Goal: Check status: Check status

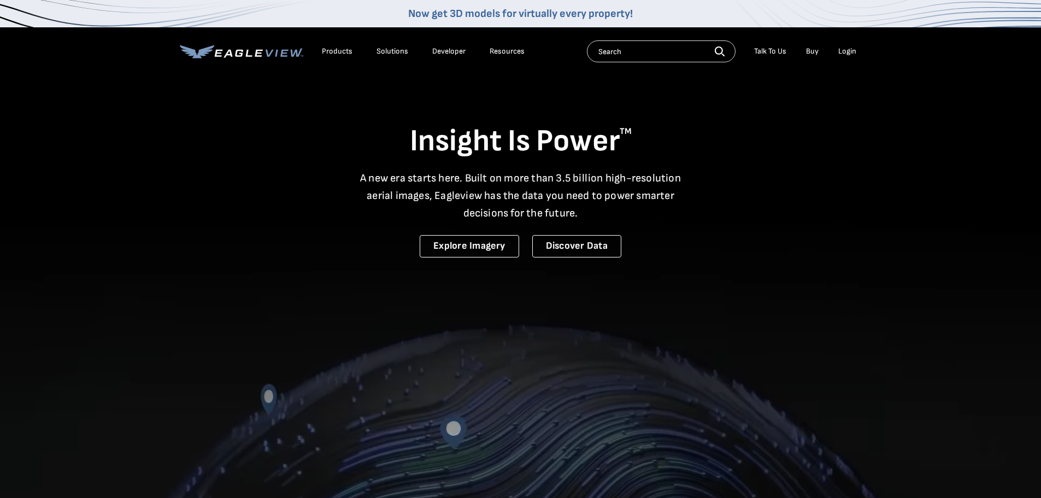
click at [850, 54] on div "Login" at bounding box center [847, 51] width 18 height 10
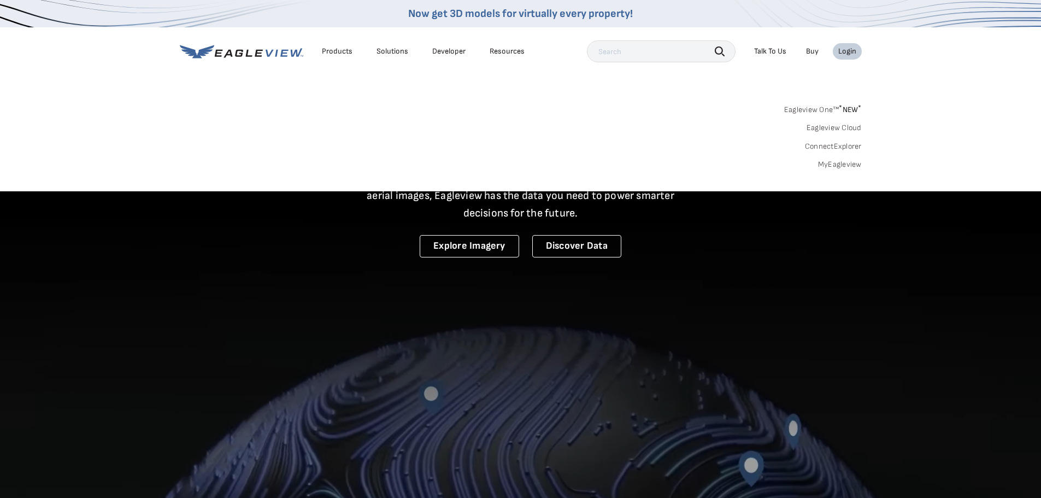
click at [845, 162] on link "MyEagleview" at bounding box center [840, 165] width 44 height 10
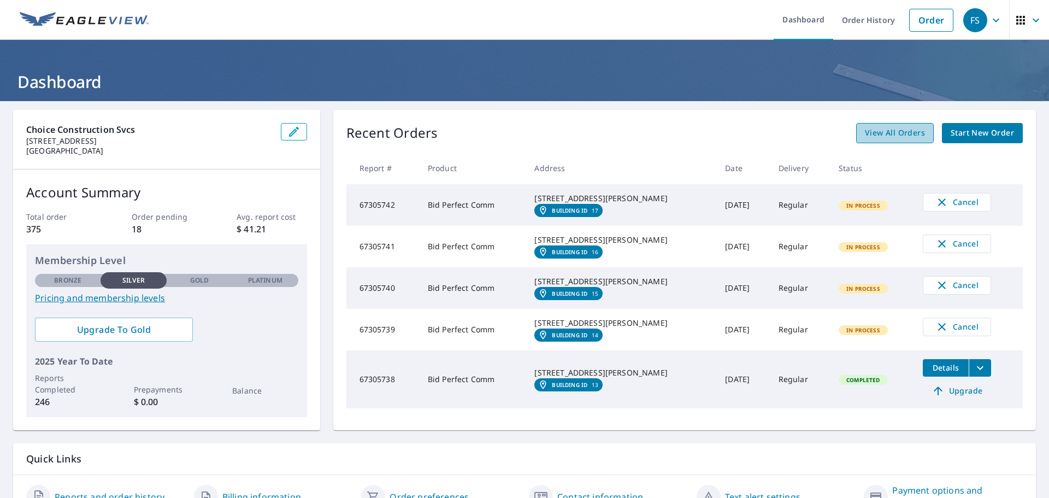
click at [895, 128] on span "View All Orders" at bounding box center [895, 133] width 60 height 14
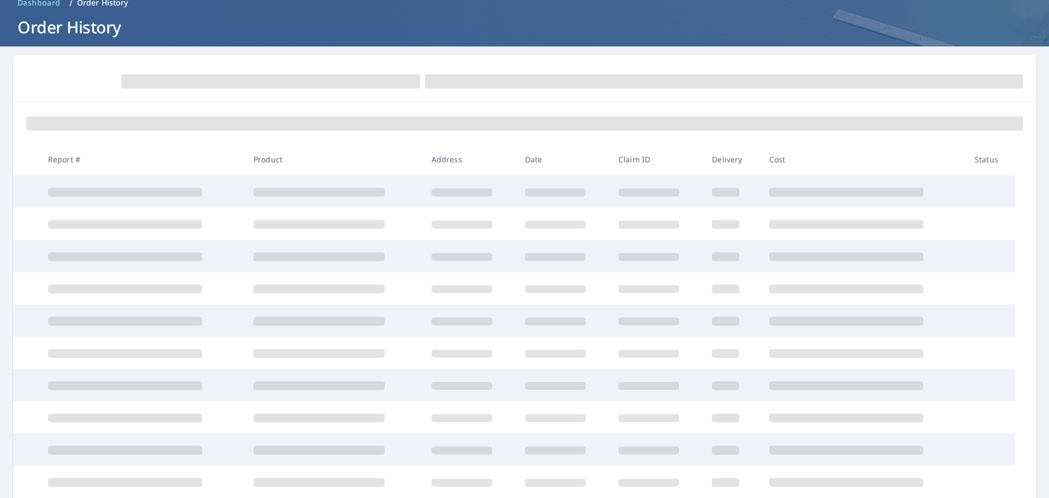
scroll to position [135, 0]
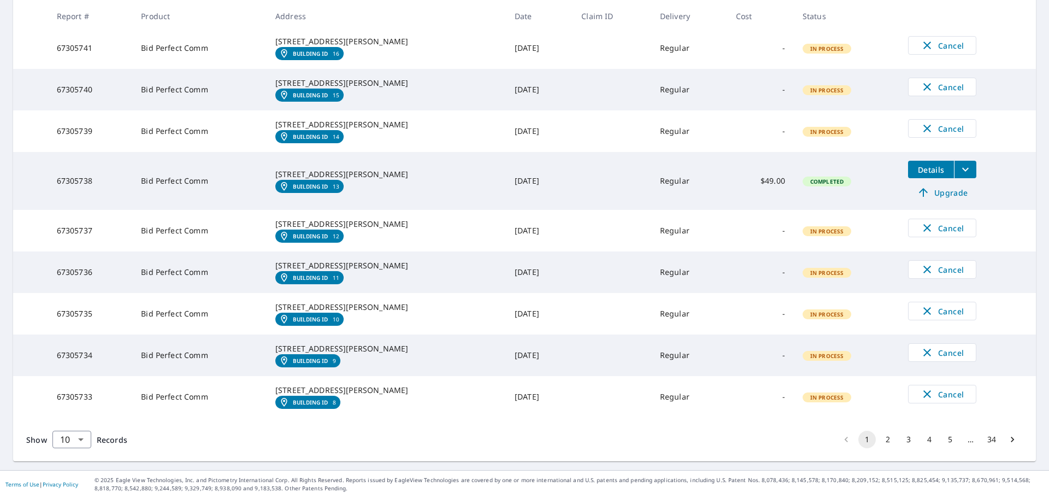
scroll to position [355, 0]
click at [879, 438] on button "2" at bounding box center [887, 439] width 17 height 17
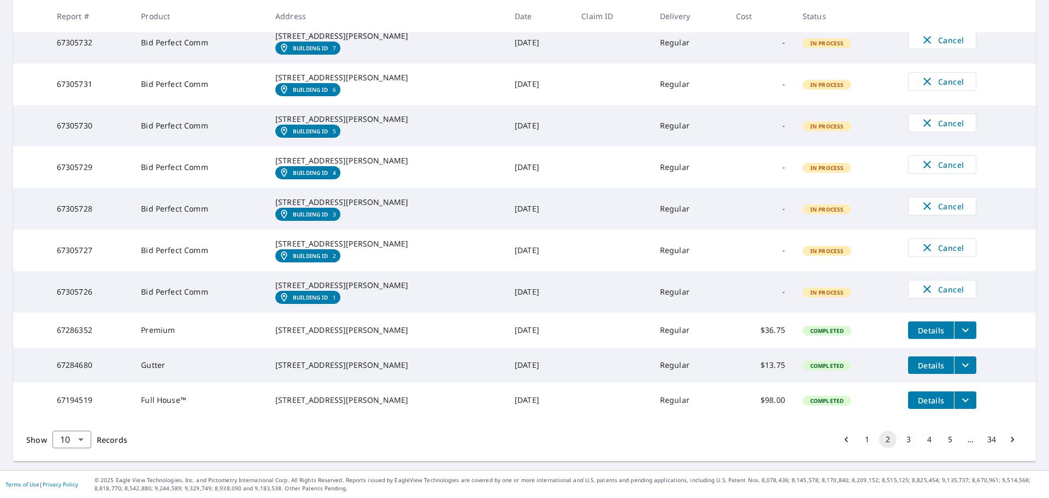
scroll to position [310, 0]
click at [859, 441] on button "1" at bounding box center [867, 439] width 17 height 17
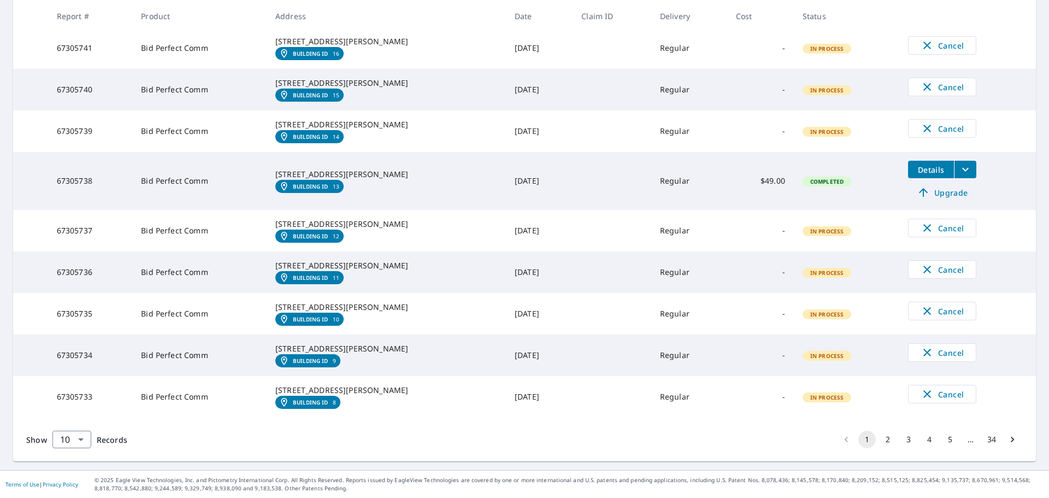
scroll to position [273, 0]
